Goal: Task Accomplishment & Management: Use online tool/utility

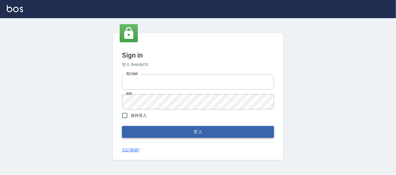
type input "0227605235"
click at [133, 134] on button "登入" at bounding box center [198, 132] width 152 height 12
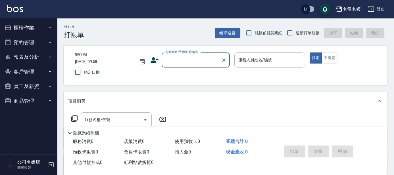
click at [78, 70] on input "鎖定日期" at bounding box center [78, 72] width 12 height 12
checkbox input "true"
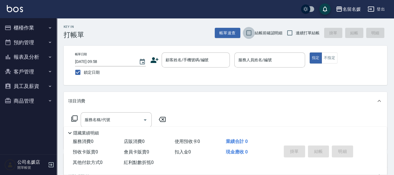
click at [248, 30] on input "結帳前確認明細" at bounding box center [249, 33] width 12 height 12
checkbox input "true"
click at [291, 35] on input "連續打單結帳" at bounding box center [290, 33] width 12 height 12
checkbox input "true"
click at [28, 144] on nav "櫃檯作業 打帳單 帳單列表 掛單列表 現金收支登錄 材料自購登錄 每日結帳 排班表 現場電腦打卡 預約管理 預約管理 單日預約紀錄 單週預約紀錄 報表及分析 …" at bounding box center [28, 86] width 57 height 136
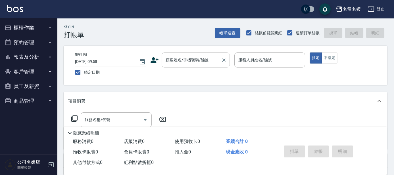
click at [173, 58] on div "顧客姓名/手機號碼/編號 顧客姓名/手機號碼/編號" at bounding box center [196, 60] width 68 height 15
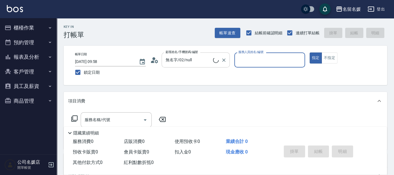
type input "新客人 姓名未設定/0/null"
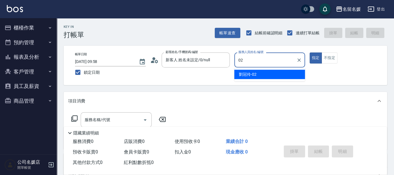
type input "02"
type button "true"
type input "劉冠伶-02"
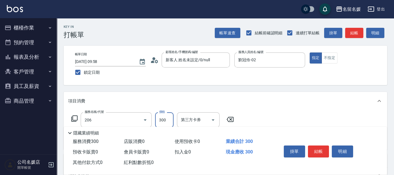
type input "洗髮[300](206)"
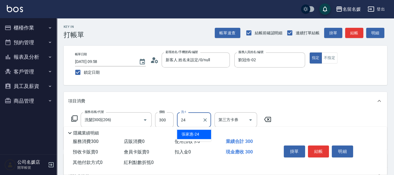
type input "張家惠-24"
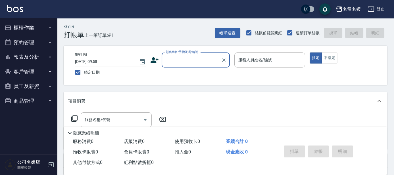
click at [192, 85] on div "Key In 打帳單 上一筆訂單:#1 帳單速查 結帳前確認明細 連續打單結帳 掛單 結帳 明細 帳單日期 2025/08/11 09:58 鎖定日期 顧客姓…" at bounding box center [225, 147] width 337 height 258
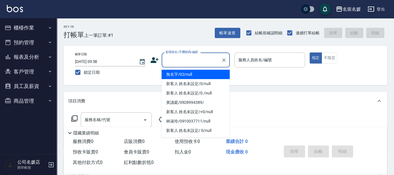
click at [199, 58] on div "顧客姓名/手機號碼/編號 顧客姓名/手機號碼/編號" at bounding box center [196, 60] width 68 height 15
type input "無名字/02/null"
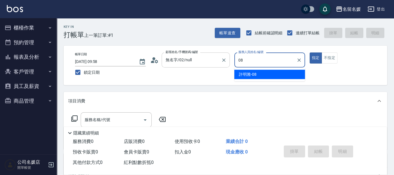
type input "許明雅-08"
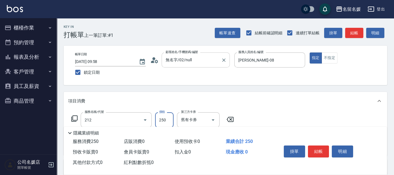
type input "洗髮券-(卡)250(212)"
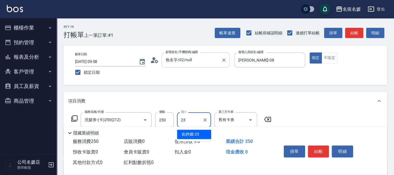
type input "俞靜嫺-23"
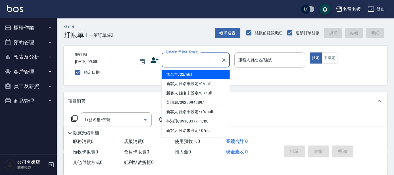
click at [202, 62] on input "顧客姓名/手機號碼/編號" at bounding box center [191, 60] width 55 height 10
drag, startPoint x: 201, startPoint y: 73, endPoint x: 257, endPoint y: 57, distance: 58.4
click at [202, 73] on li "無名字/02/null" at bounding box center [196, 74] width 68 height 9
type input "無名字/02/null"
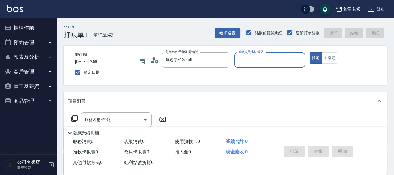
click at [257, 54] on label "服務人員姓名/編號" at bounding box center [250, 52] width 25 height 4
click at [257, 57] on input "服務人員姓名/編號" at bounding box center [270, 60] width 66 height 10
drag, startPoint x: 264, startPoint y: 59, endPoint x: 265, endPoint y: 64, distance: 5.0
click at [264, 60] on input "服務人員姓名/編號" at bounding box center [270, 60] width 66 height 10
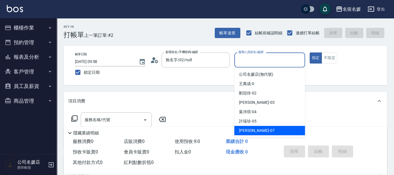
click at [266, 132] on div "廖佳惠 -07" at bounding box center [269, 130] width 71 height 9
type input "廖佳惠-07"
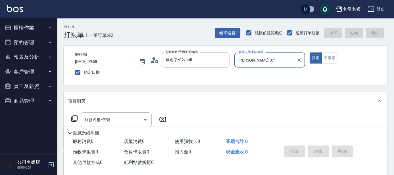
click at [75, 116] on icon at bounding box center [74, 119] width 6 height 6
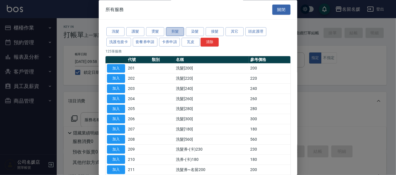
click at [177, 28] on button "剪髮" at bounding box center [175, 32] width 18 height 9
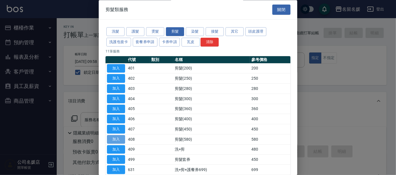
click at [114, 139] on button "加入" at bounding box center [116, 139] width 18 height 9
type input "剪髮(580)(408)"
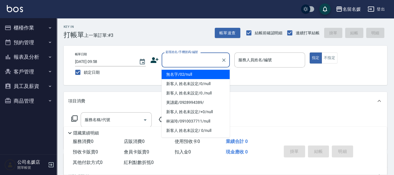
type input "無名字/02/null"
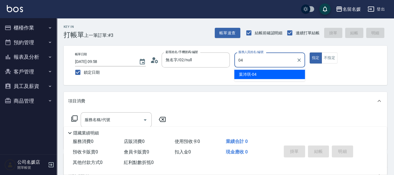
type input "葉沛琪-04"
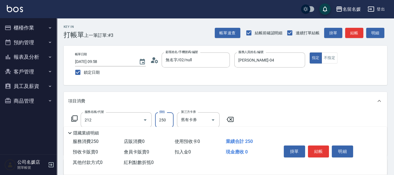
type input "洗髮券-(卡)250(212)"
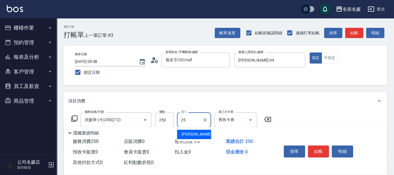
type input "楊瑋萱-25"
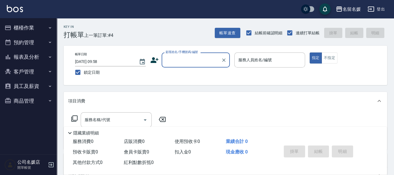
click at [197, 59] on input "顧客姓名/手機號碼/編號" at bounding box center [191, 60] width 55 height 10
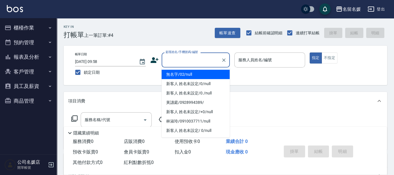
click at [197, 74] on li "無名字/02/null" at bounding box center [196, 74] width 68 height 9
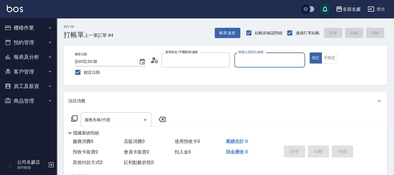
type input "無名字/02/null"
click at [266, 59] on input "服務人員姓名/編號" at bounding box center [270, 60] width 66 height 10
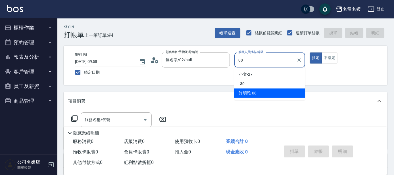
click at [265, 93] on div "許明雅 -08" at bounding box center [269, 93] width 71 height 9
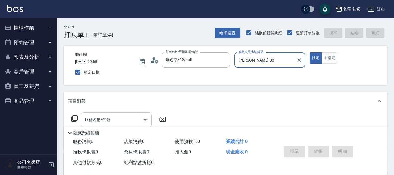
type input "許明雅-08"
click at [127, 119] on input "服務名稱/代號" at bounding box center [111, 120] width 57 height 10
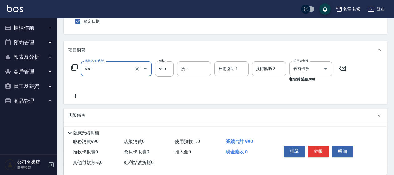
scroll to position [51, 0]
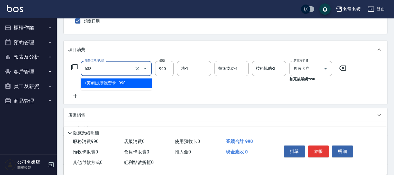
click at [110, 72] on input "638" at bounding box center [108, 69] width 50 height 10
click at [109, 81] on span "(芙)頭皮養護套卡 - 990" at bounding box center [116, 82] width 71 height 9
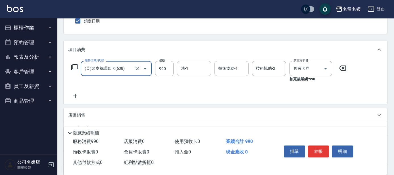
type input "(芙)頭皮養護套卡(638)"
click at [198, 66] on input "洗-1" at bounding box center [193, 69] width 29 height 10
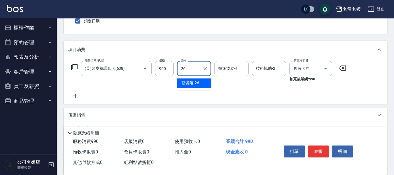
click at [196, 83] on span "蔡愛陵 -26" at bounding box center [190, 83] width 18 height 6
type input "蔡愛陵-26"
click at [226, 66] on div "技術協助-1 技術協助-1" at bounding box center [231, 68] width 34 height 15
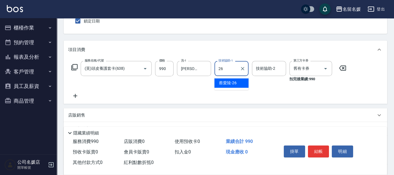
click at [228, 81] on span "蔡愛陵 -26" at bounding box center [228, 83] width 18 height 6
type input "蔡愛陵-26"
click at [317, 147] on button "結帳" at bounding box center [318, 152] width 21 height 12
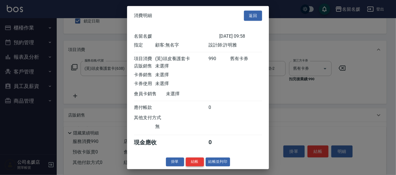
click at [198, 165] on button "結帳" at bounding box center [195, 162] width 18 height 9
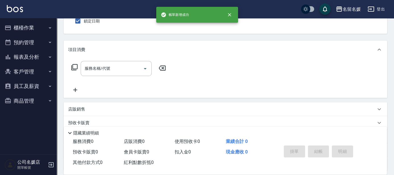
scroll to position [0, 0]
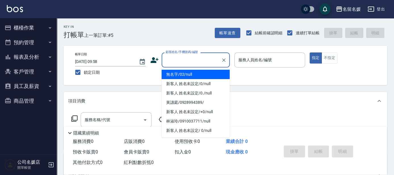
click at [188, 64] on input "顧客姓名/手機號碼/編號" at bounding box center [191, 60] width 55 height 10
type input "0"
type input "07"
type input "無名字/02/null"
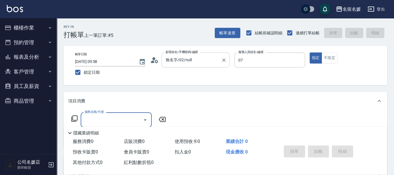
type input "廖佳惠-07"
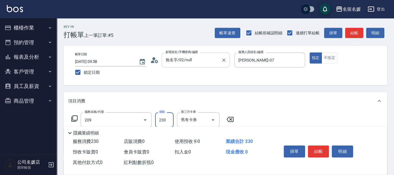
type input "洗髮券-(卡)230(209)"
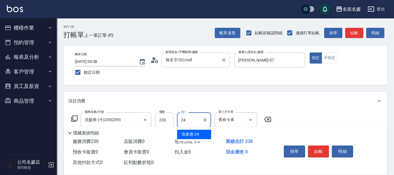
type input "張家惠-24"
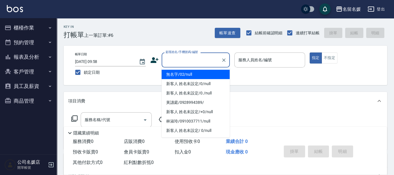
type input "0"
type input "無名字/02/null"
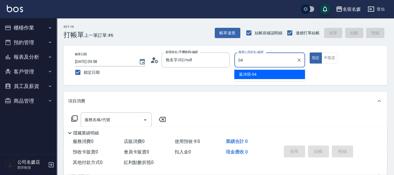
type input "葉沛琪-04"
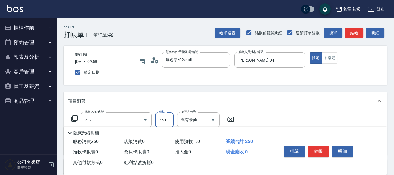
type input "洗髮券-(卡)250(212)"
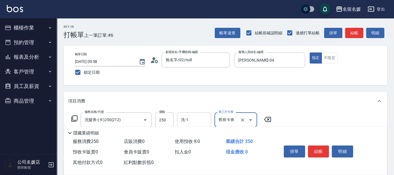
click at [207, 124] on input "洗-1" at bounding box center [193, 120] width 29 height 10
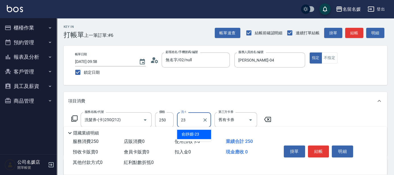
type input "俞靜嫺-23"
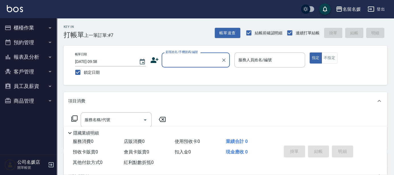
click at [135, 13] on div "名留名媛 登出" at bounding box center [197, 9] width 394 height 18
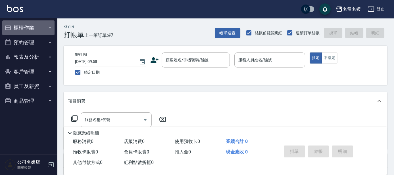
click at [39, 32] on button "櫃檯作業" at bounding box center [28, 27] width 52 height 15
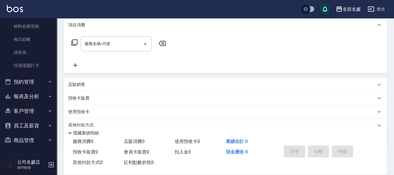
scroll to position [77, 0]
click at [30, 89] on button "預約管理" at bounding box center [28, 82] width 52 height 15
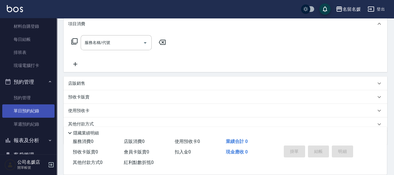
scroll to position [96, 0]
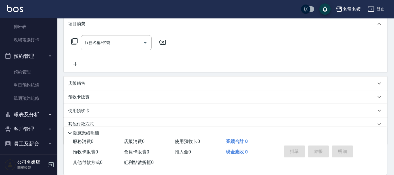
click at [28, 117] on button "報表及分析" at bounding box center [28, 114] width 52 height 15
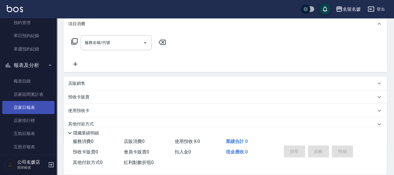
scroll to position [173, 0]
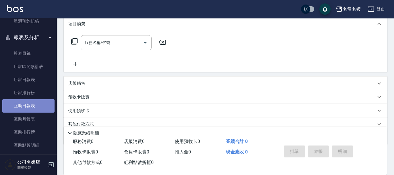
click at [32, 108] on link "互助日報表" at bounding box center [28, 105] width 52 height 13
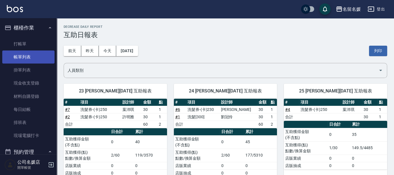
click at [23, 37] on link "打帳單" at bounding box center [28, 43] width 52 height 13
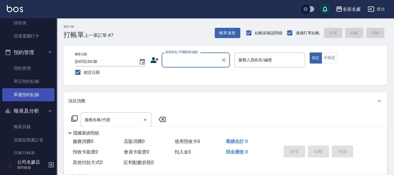
scroll to position [129, 0]
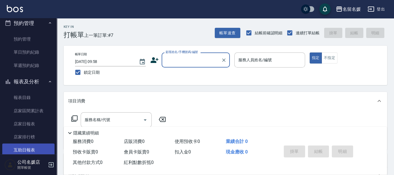
click at [27, 148] on link "互助日報表" at bounding box center [28, 150] width 52 height 13
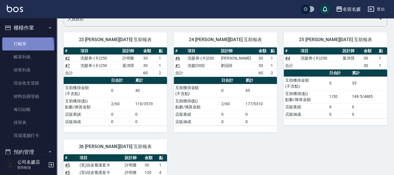
click at [26, 47] on link "打帳單" at bounding box center [28, 43] width 52 height 13
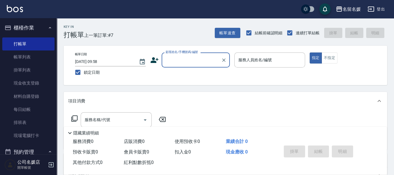
click at [181, 63] on input "顧客姓名/手機號碼/編號" at bounding box center [191, 60] width 55 height 10
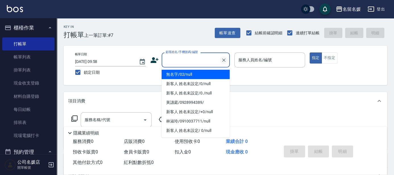
drag, startPoint x: 196, startPoint y: 72, endPoint x: 221, endPoint y: 59, distance: 28.1
click at [200, 69] on ul "無名字/02/null 新客人 姓名未設定/0/null 新客人 姓名未設定/0./null 黃譓庭/0928994389/ 新客人 姓名未設定/+0/nul…" at bounding box center [196, 103] width 68 height 70
click at [251, 62] on div "服務人員姓名/編號 服務人員姓名/編號" at bounding box center [269, 60] width 71 height 15
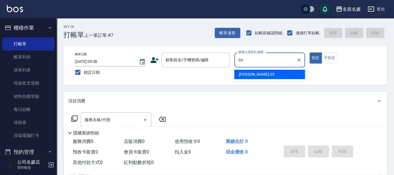
type input "蔡依芳-03"
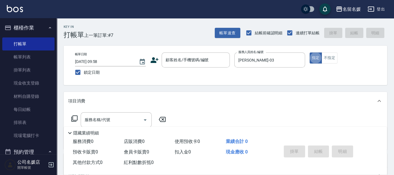
type button "true"
drag, startPoint x: 116, startPoint y: 119, endPoint x: 120, endPoint y: 116, distance: 4.6
click at [118, 118] on input "服務名稱/代號" at bounding box center [111, 120] width 57 height 10
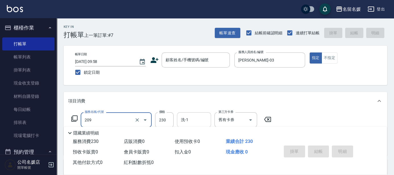
type input "洗髮券-(卡)230(209)"
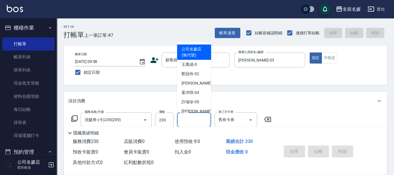
click at [204, 122] on input "洗-1" at bounding box center [193, 120] width 29 height 10
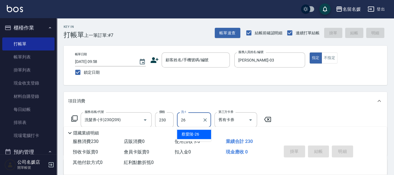
type input "蔡愛陵-26"
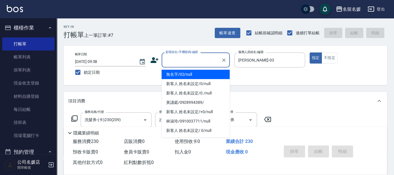
click at [195, 56] on input "顧客姓名/手機號碼/編號" at bounding box center [191, 60] width 55 height 10
click at [194, 77] on li "無名字/02/null" at bounding box center [196, 74] width 68 height 9
type input "無名字/02/null"
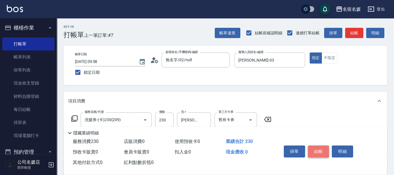
click at [320, 148] on button "結帳" at bounding box center [318, 152] width 21 height 12
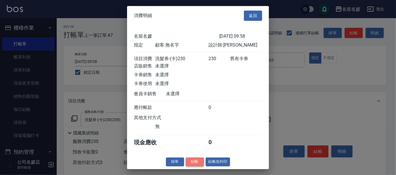
click at [196, 166] on button "結帳" at bounding box center [195, 162] width 18 height 9
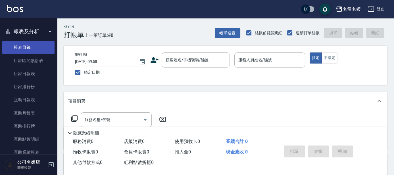
scroll to position [181, 0]
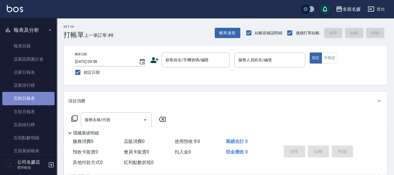
click at [41, 95] on link "互助日報表" at bounding box center [28, 98] width 52 height 13
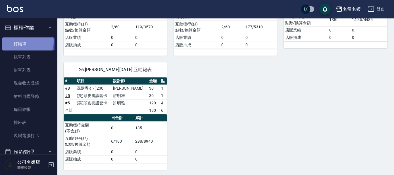
click at [26, 41] on link "打帳單" at bounding box center [28, 43] width 52 height 13
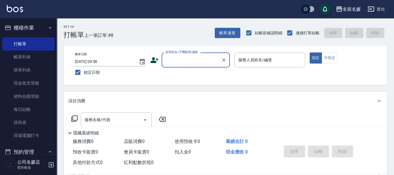
click at [35, 37] on ul "打帳單 帳單列表 掛單列表 現金收支登錄 材料自購登錄 每日結帳 排班表 現場電腦打卡" at bounding box center [28, 90] width 52 height 110
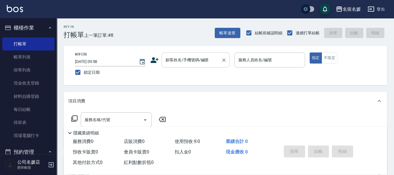
click at [201, 58] on input "顧客姓名/手機號碼/編號" at bounding box center [191, 60] width 55 height 10
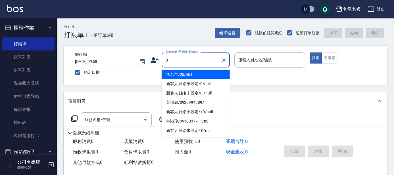
type input "0"
type input "02"
type input "無名字/02/null"
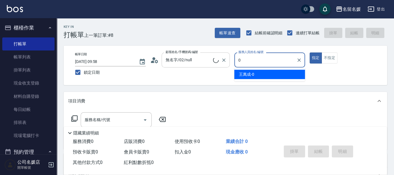
type input "07"
type input "新客人 姓名未設定/0/null"
type input "07"
type button "true"
type input "廖佳惠-07"
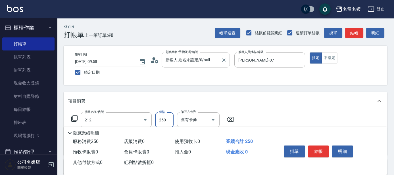
type input "洗髮券-(卡)250(212)"
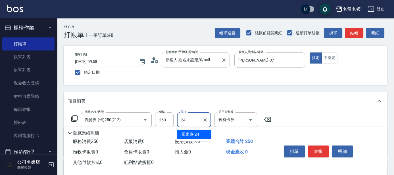
type input "張家惠-24"
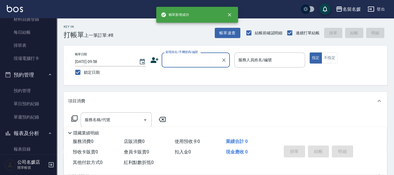
scroll to position [155, 0]
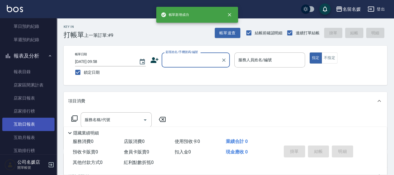
click at [16, 123] on link "互助日報表" at bounding box center [28, 124] width 52 height 13
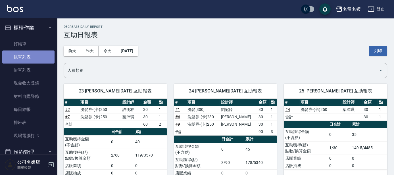
click at [31, 61] on link "帳單列表" at bounding box center [28, 57] width 52 height 13
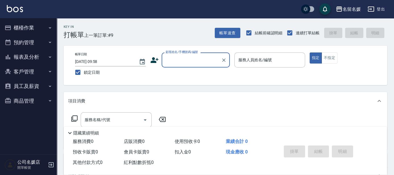
click at [22, 24] on button "櫃檯作業" at bounding box center [28, 27] width 52 height 15
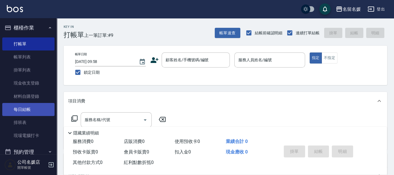
click at [25, 107] on link "每日結帳" at bounding box center [28, 109] width 52 height 13
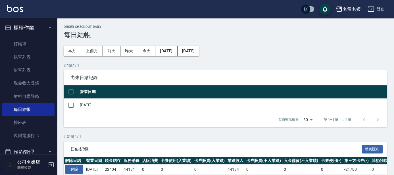
click at [76, 103] on input "checkbox" at bounding box center [71, 105] width 12 height 12
checkbox input "true"
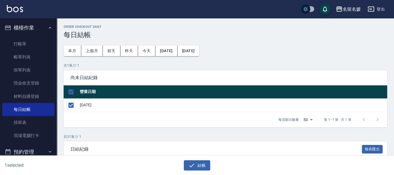
click at [74, 103] on input "checkbox" at bounding box center [71, 105] width 12 height 12
checkbox input "false"
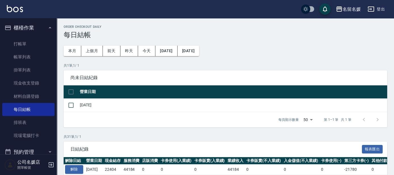
scroll to position [26, 0]
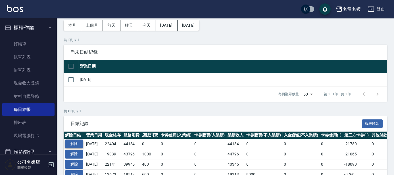
click at [79, 141] on button "解除" at bounding box center [74, 144] width 18 height 9
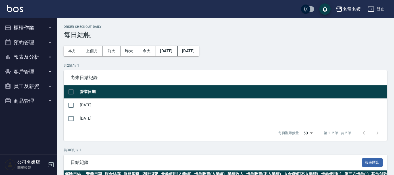
scroll to position [26, 0]
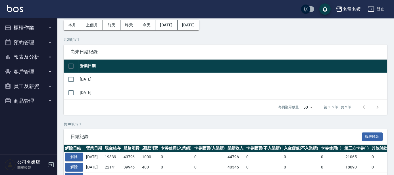
click at [18, 30] on button "櫃檯作業" at bounding box center [28, 27] width 52 height 15
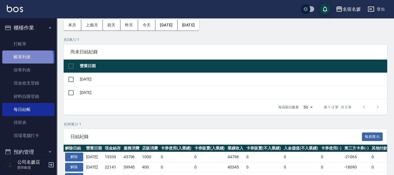
click at [25, 58] on link "帳單列表" at bounding box center [28, 57] width 52 height 13
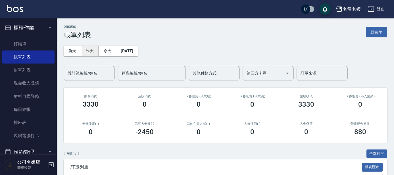
click at [93, 51] on button "昨天" at bounding box center [90, 51] width 18 height 11
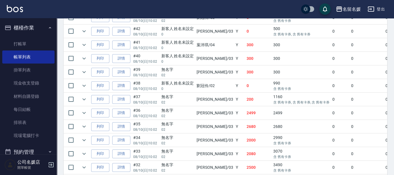
scroll to position [258, 0]
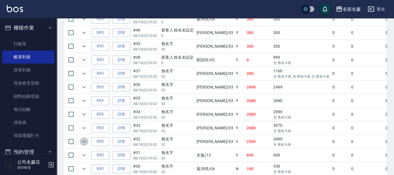
click at [81, 141] on icon "expand row" at bounding box center [84, 141] width 7 height 7
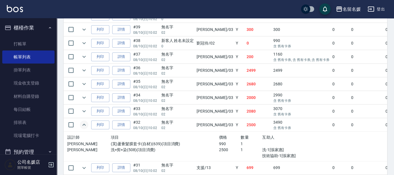
scroll to position [284, 0]
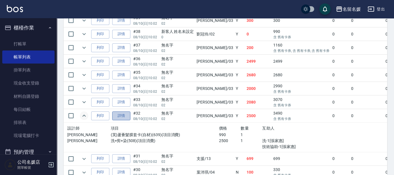
click at [119, 114] on link "詳情" at bounding box center [121, 116] width 18 height 9
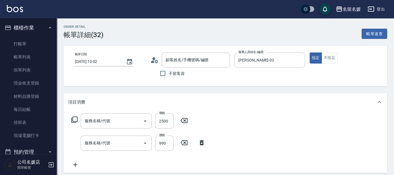
type input "2025/08/10 10:02"
type input "蔡依芳-03"
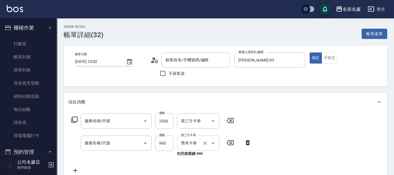
type input "無名字/02/null"
type input "洗+剪+染(508)"
type input "(芙)蘆薈髮膜套卡(自材)(639)"
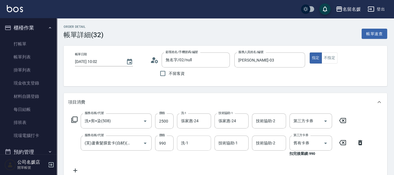
click at [196, 142] on input "洗-1" at bounding box center [193, 143] width 29 height 10
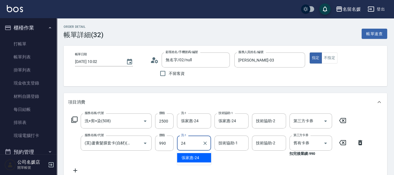
click at [206, 157] on div "張家惠 -24" at bounding box center [194, 157] width 34 height 9
type input "張家惠-24"
click at [238, 142] on input "技術協助-1" at bounding box center [231, 143] width 29 height 10
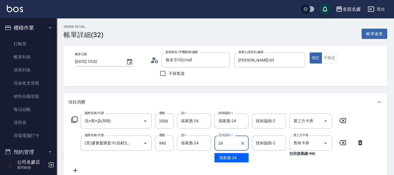
type input "張家惠-24"
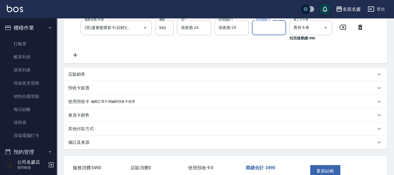
scroll to position [125, 0]
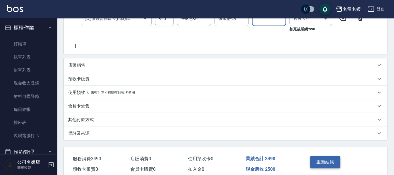
click at [327, 163] on button "重新結帳" at bounding box center [325, 162] width 30 height 12
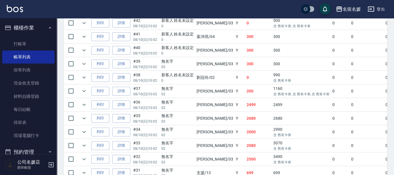
scroll to position [284, 0]
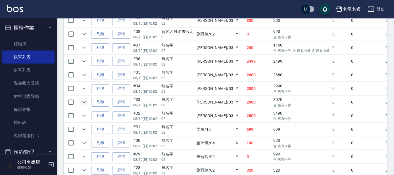
click at [86, 101] on icon "expand row" at bounding box center [84, 102] width 7 height 7
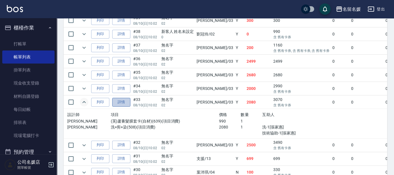
click at [123, 98] on link "詳情" at bounding box center [121, 102] width 18 height 9
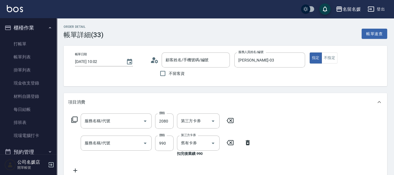
type input "2025/08/10 10:02"
type input "蔡依芳-03"
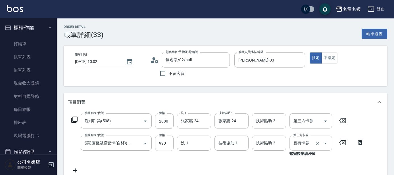
type input "無名字/02/null"
type input "洗+剪+染(508)"
type input "(芙)蘆薈髮膜套卡(自材)(639)"
click at [184, 141] on div "洗-1 洗-1" at bounding box center [194, 143] width 34 height 15
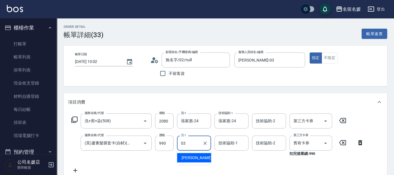
type input "蔡依芳-03"
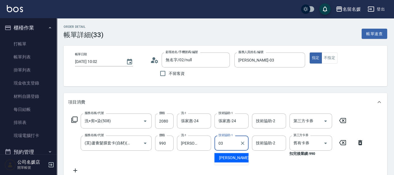
type input "蔡依芳-03"
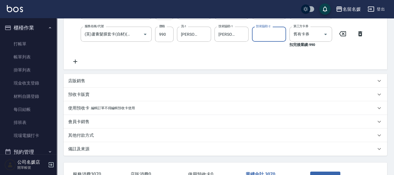
scroll to position [129, 0]
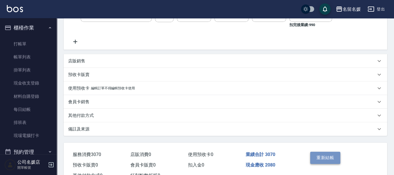
click at [339, 161] on button "重新結帳" at bounding box center [325, 158] width 30 height 12
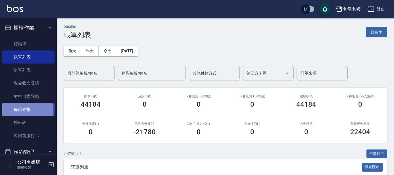
click at [20, 111] on link "每日結帳" at bounding box center [28, 109] width 52 height 13
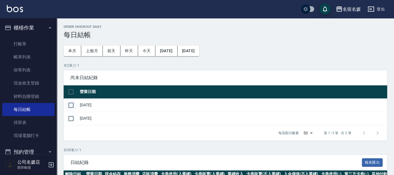
click at [68, 107] on input "checkbox" at bounding box center [71, 105] width 12 height 12
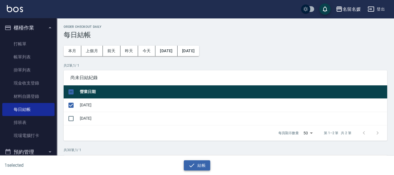
click at [201, 164] on button "結帳" at bounding box center [197, 165] width 26 height 11
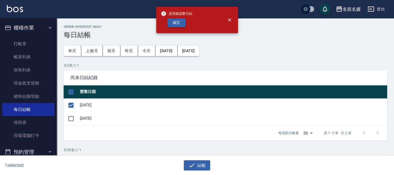
click at [180, 24] on button "確定" at bounding box center [176, 22] width 18 height 9
checkbox input "false"
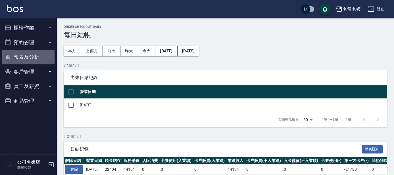
click at [23, 58] on button "報表及分析" at bounding box center [28, 57] width 52 height 15
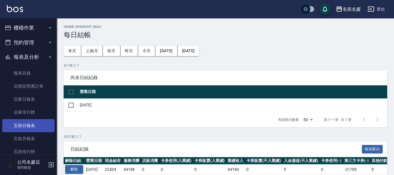
click at [26, 124] on link "互助日報表" at bounding box center [28, 125] width 52 height 13
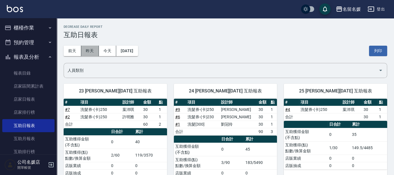
click at [90, 52] on button "昨天" at bounding box center [90, 51] width 18 height 11
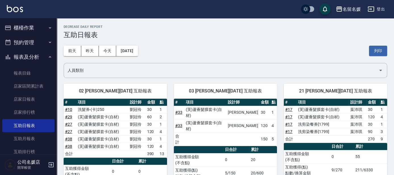
click at [33, 32] on button "櫃檯作業" at bounding box center [28, 27] width 52 height 15
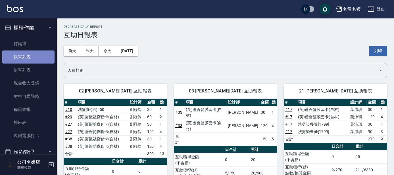
click at [30, 59] on link "帳單列表" at bounding box center [28, 57] width 52 height 13
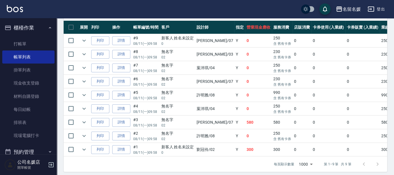
scroll to position [26, 0]
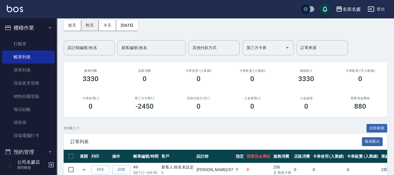
click at [91, 26] on button "昨天" at bounding box center [90, 25] width 18 height 11
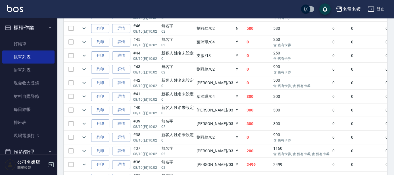
scroll to position [258, 0]
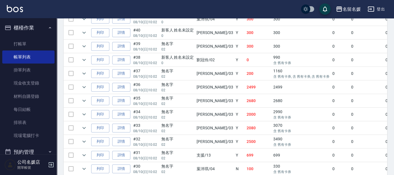
click at [79, 113] on td at bounding box center [83, 114] width 11 height 13
click at [83, 114] on icon "expand row" at bounding box center [84, 114] width 7 height 7
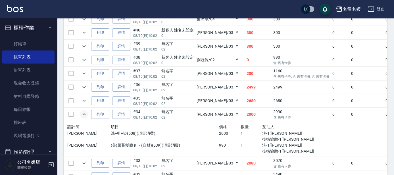
scroll to position [232, 0]
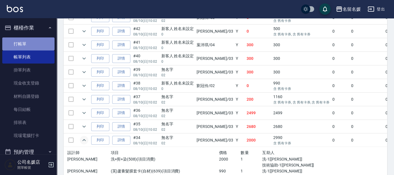
click at [37, 39] on link "打帳單" at bounding box center [28, 43] width 52 height 13
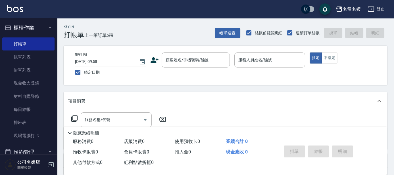
click at [155, 35] on div "Key In 打帳單 上一筆訂單:#9 帳單速查 結帳前確認明細 連續打單結帳 掛單 結帳 明細" at bounding box center [222, 28] width 330 height 21
drag, startPoint x: 185, startPoint y: 50, endPoint x: 182, endPoint y: 58, distance: 8.5
click at [183, 55] on div "帳單日期 2025/08/11 09:58 鎖定日期 顧客姓名/手機號碼/編號 顧客姓名/手機號碼/編號 服務人員姓名/編號 服務人員姓名/編號 指定 不指定" at bounding box center [225, 65] width 323 height 39
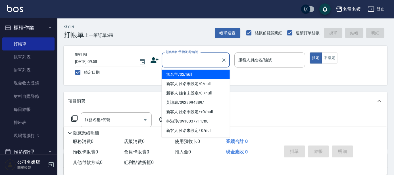
click at [182, 58] on div "顧客姓名/手機號碼/編號 顧客姓名/手機號碼/編號" at bounding box center [196, 60] width 68 height 15
type input "0"
type input "無名字/02/null"
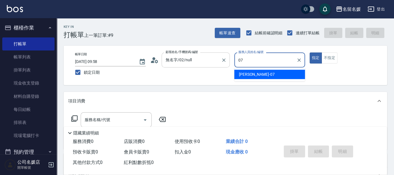
type input "07"
type button "true"
type input "廖佳惠-07"
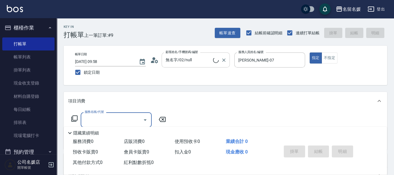
type input "2"
type input "新客人 姓名未設定/0/null"
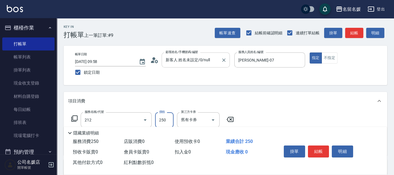
type input "洗髮券-(卡)250(212)"
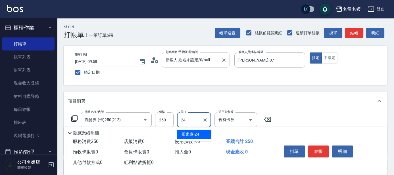
type input "張家惠-24"
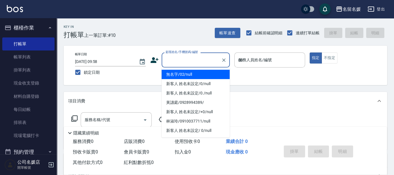
type input "03"
type input "無名字/02/null"
type input "蔡依芳-03"
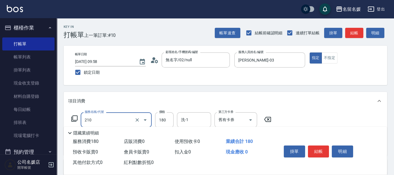
type input "洗券-(卡)180(210)"
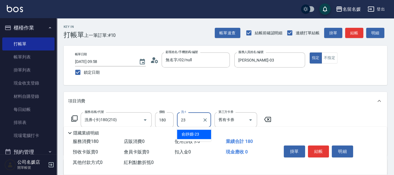
type input "俞靜嫺-23"
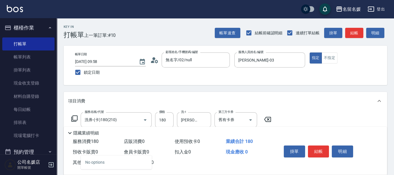
type input "6"
type input "潤絲(801)"
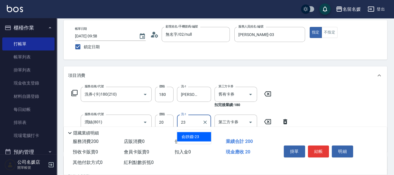
type input "俞靜嫺-23"
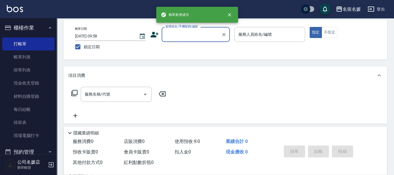
scroll to position [0, 0]
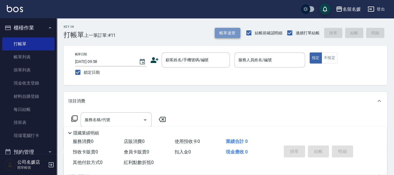
click at [227, 34] on button "帳單速查" at bounding box center [228, 33] width 26 height 11
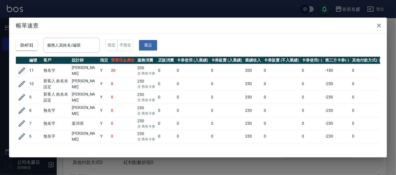
click at [22, 70] on icon "button" at bounding box center [22, 71] width 7 height 7
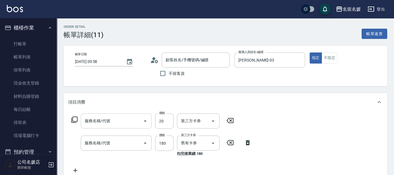
type input "2025/08/11 09:58"
type input "蔡依芳-03"
click at [124, 143] on input "服務名稱/代號" at bounding box center [111, 143] width 57 height 10
type input "潤絲(801)"
type input "洗券-(卡)180(210)"
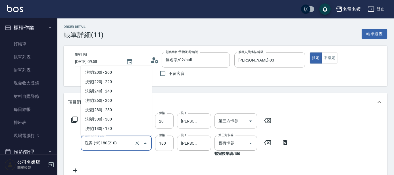
type input "無名字/02/null"
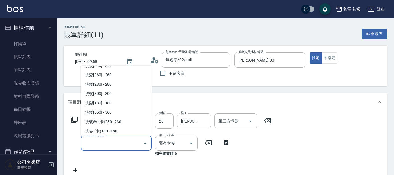
scroll to position [2, 0]
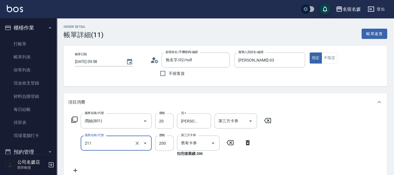
type input "洗髮券~名留200(211)"
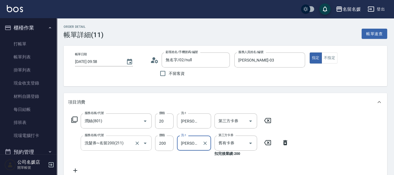
type input "俞"
type input "俞靜嫺-23"
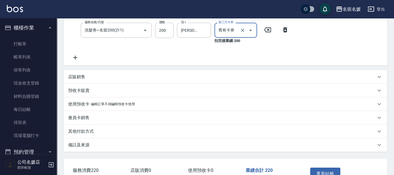
scroll to position [150, 0]
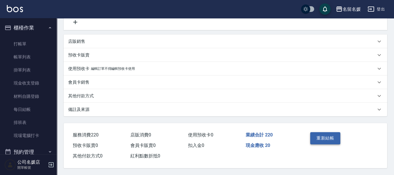
click at [333, 139] on button "重新結帳" at bounding box center [325, 138] width 30 height 12
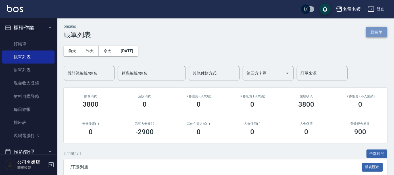
click at [371, 34] on button "新開單" at bounding box center [376, 32] width 21 height 11
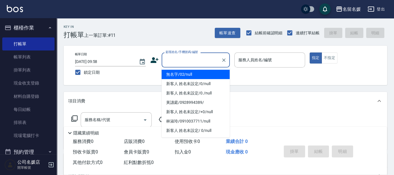
type input "無名字/02/null"
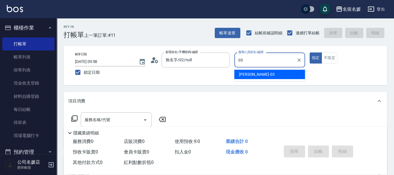
type input "03"
type button "true"
type input "蔡依芳-03"
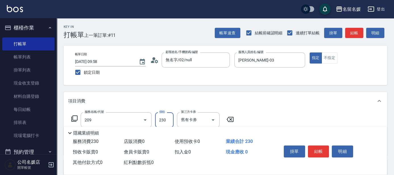
type input "洗髮券-(卡)230(209)"
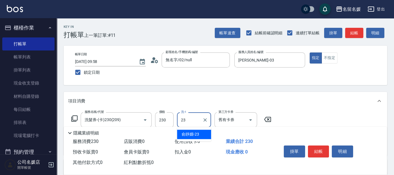
type input "俞靜嫺-23"
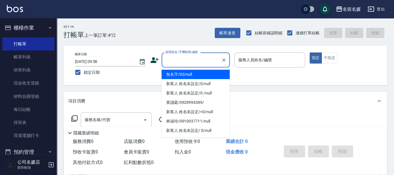
click at [187, 60] on input "顧客姓名/手機號碼/編號" at bounding box center [191, 60] width 55 height 10
click at [199, 75] on li "無名字/02/null" at bounding box center [196, 74] width 68 height 9
type input "無名字/02/null"
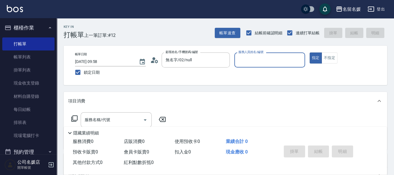
click at [256, 61] on input "服務人員姓名/編號" at bounding box center [270, 60] width 66 height 10
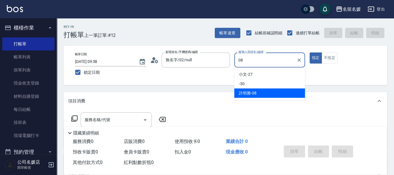
type input "許明雅-08"
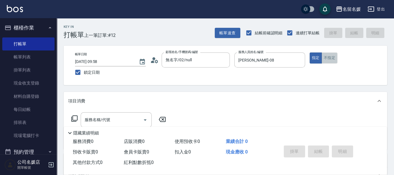
click at [330, 59] on button "不指定" at bounding box center [329, 58] width 16 height 11
click at [132, 120] on input "服務名稱/代號" at bounding box center [111, 120] width 57 height 10
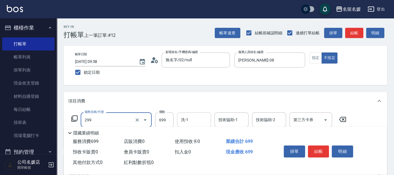
click at [197, 117] on input "洗-1" at bounding box center [193, 120] width 29 height 10
type input "滾珠洗髮699(299)"
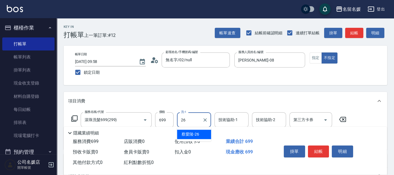
type input "蔡愛陵-26"
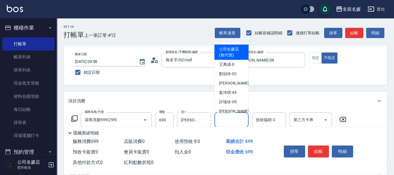
drag, startPoint x: 225, startPoint y: 117, endPoint x: 229, endPoint y: 115, distance: 4.4
click at [227, 116] on input "技術協助-1" at bounding box center [231, 120] width 29 height 10
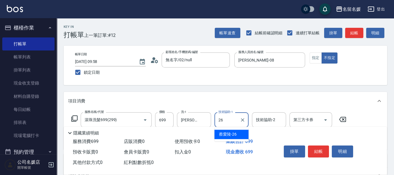
type input "蔡愛陵-26"
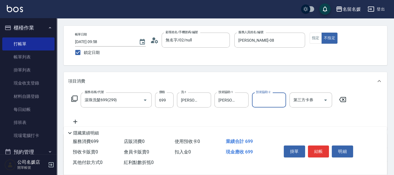
scroll to position [26, 0]
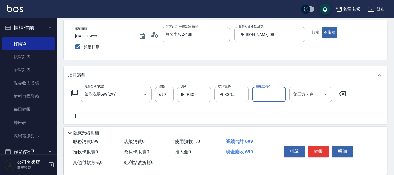
click at [76, 116] on icon at bounding box center [75, 116] width 14 height 7
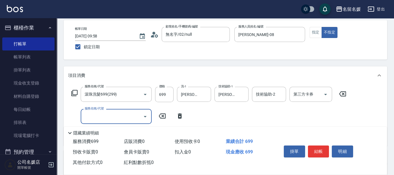
click at [104, 118] on input "服務名稱/代號" at bounding box center [111, 117] width 57 height 10
drag, startPoint x: 197, startPoint y: 120, endPoint x: 199, endPoint y: 112, distance: 7.6
click at [198, 120] on input "技術協助-1" at bounding box center [193, 117] width 29 height 10
type input "煥彩.玻酸.晶膜.水療(635)"
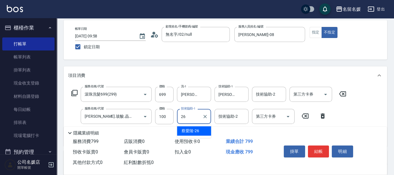
type input "蔡愛陵-26"
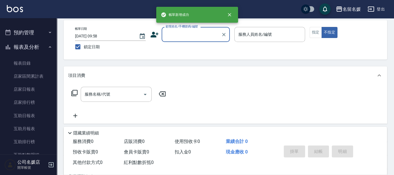
scroll to position [129, 0]
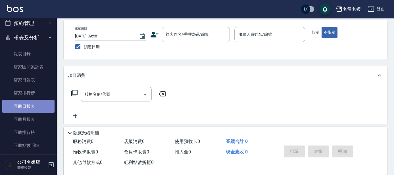
click at [39, 107] on link "互助日報表" at bounding box center [28, 106] width 52 height 13
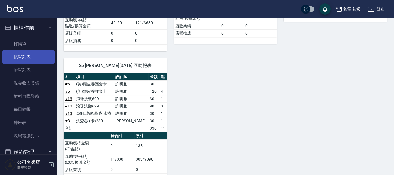
click at [41, 39] on link "打帳單" at bounding box center [28, 43] width 52 height 13
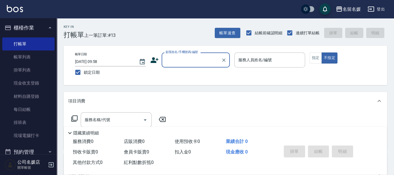
click at [214, 52] on div "帳單日期 2025/08/11 09:58 鎖定日期 顧客姓名/手機號碼/編號 顧客姓名/手機號碼/編號 服務人員姓名/編號 服務人員姓名/編號 指定 不指定" at bounding box center [225, 65] width 323 height 39
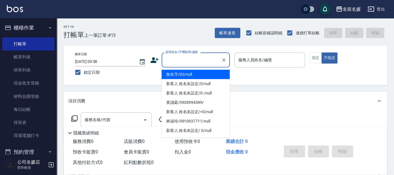
click at [208, 56] on input "顧客姓名/手機號碼/編號" at bounding box center [191, 60] width 55 height 10
type input "0"
type input "02"
type button "false"
type input "無名字/02/null"
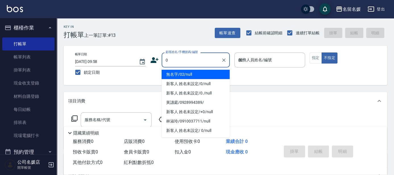
type input "劉冠伶-02"
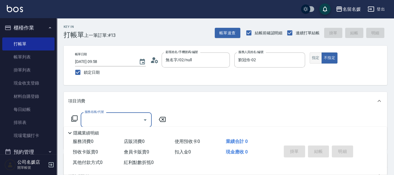
type input "新客人 姓名未設定/0/null"
click at [318, 58] on button "指定" at bounding box center [315, 58] width 12 height 11
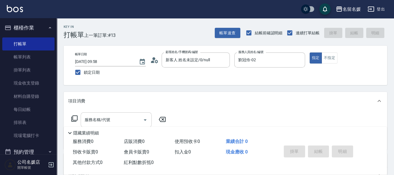
click at [103, 118] on div "服務名稱/代號 服務名稱/代號" at bounding box center [116, 119] width 71 height 15
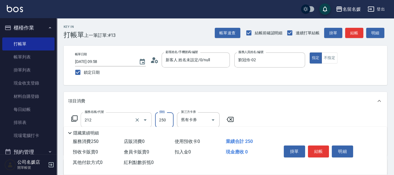
type input "洗髮券-(卡)250(212)"
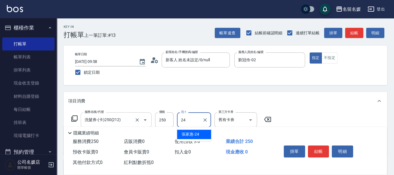
type input "張家惠-24"
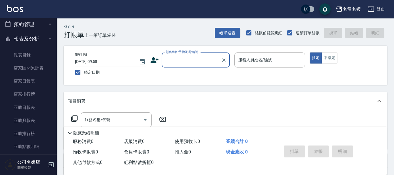
scroll to position [129, 0]
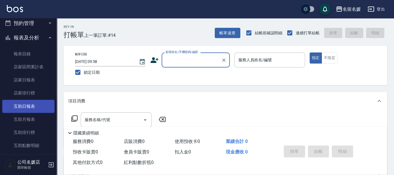
click at [35, 106] on link "互助日報表" at bounding box center [28, 106] width 52 height 13
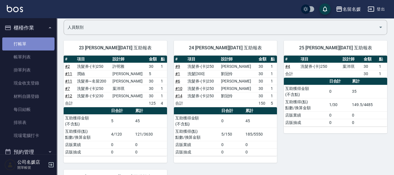
click at [28, 39] on link "打帳單" at bounding box center [28, 43] width 52 height 13
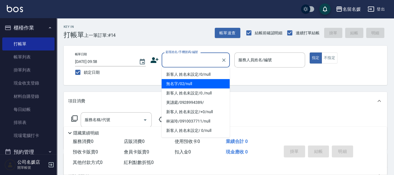
type input "0"
type input "無名字/02/null"
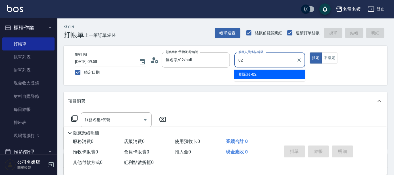
type input "02"
type button "true"
type input "劉冠伶-02"
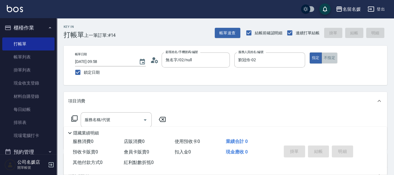
click at [329, 58] on button "不指定" at bounding box center [329, 58] width 16 height 11
click at [119, 121] on input "服務名稱/代號" at bounding box center [111, 120] width 57 height 10
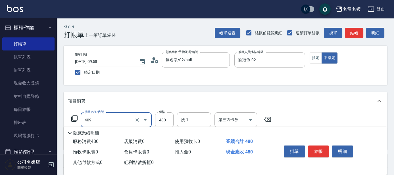
type input "洗+剪(409)"
type input "580"
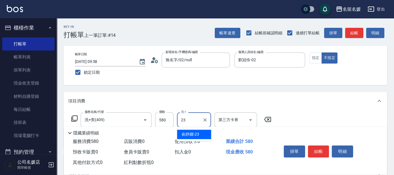
type input "俞靜嫺-23"
